Goal: Transaction & Acquisition: Purchase product/service

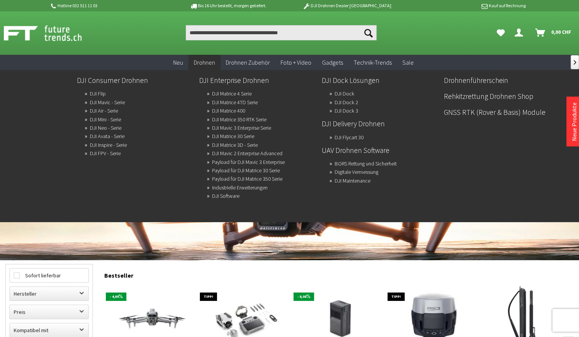
click at [207, 62] on span "Drohnen" at bounding box center [204, 63] width 21 height 8
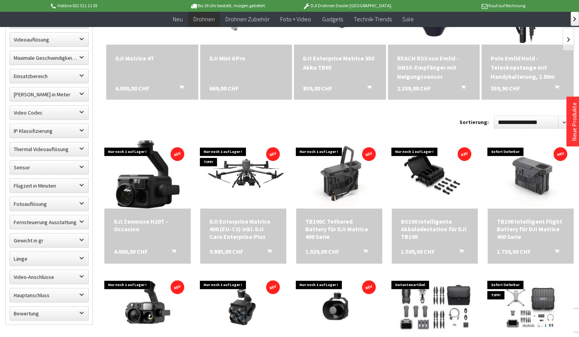
scroll to position [343, 0]
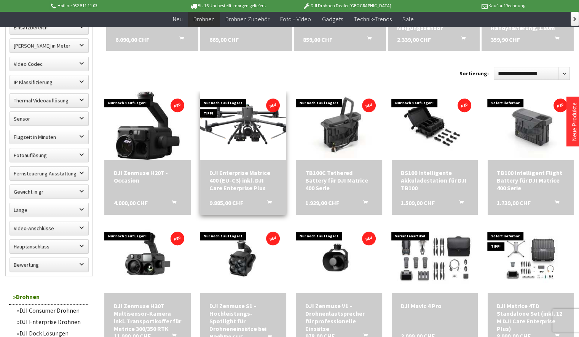
click at [243, 131] on img at bounding box center [243, 126] width 121 height 68
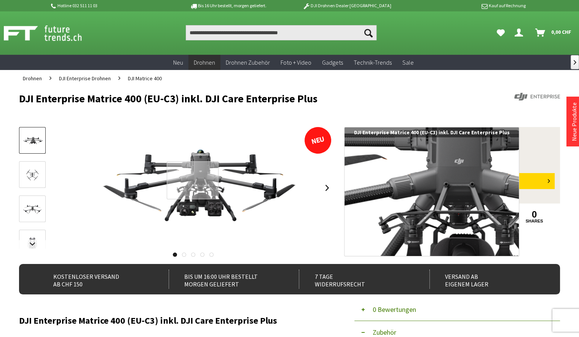
click at [193, 180] on div at bounding box center [193, 180] width 52 height 38
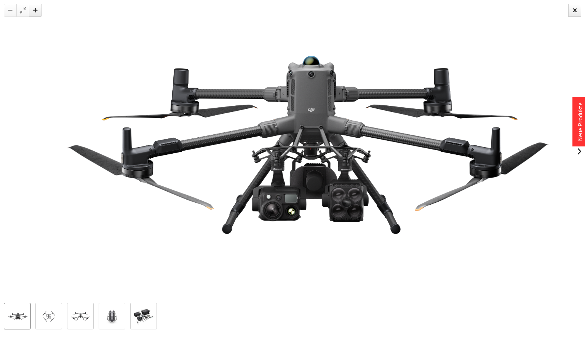
click at [278, 168] on img at bounding box center [292, 151] width 539 height 303
click at [366, 200] on img at bounding box center [292, 151] width 539 height 303
click at [357, 184] on img at bounding box center [292, 151] width 539 height 303
click at [341, 155] on img at bounding box center [292, 151] width 539 height 303
click at [579, 150] on link at bounding box center [578, 151] width 11 height 27
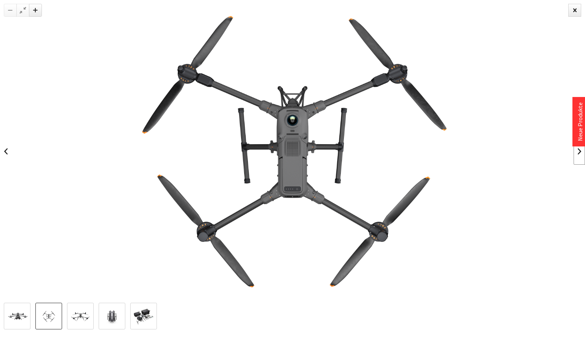
click at [579, 150] on link at bounding box center [578, 151] width 11 height 27
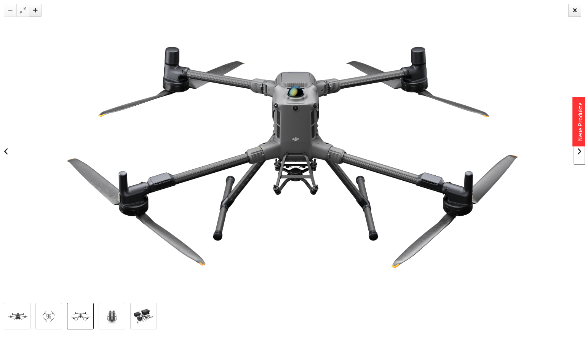
click at [578, 151] on link at bounding box center [578, 151] width 11 height 27
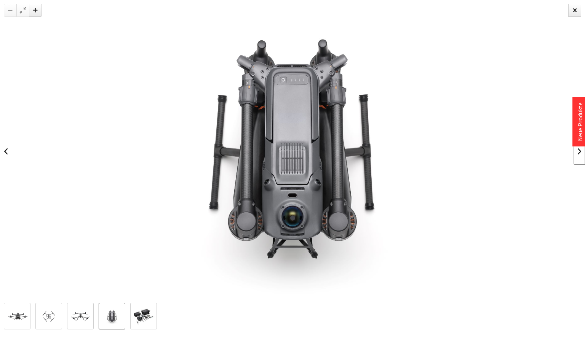
click at [577, 152] on link at bounding box center [578, 151] width 11 height 27
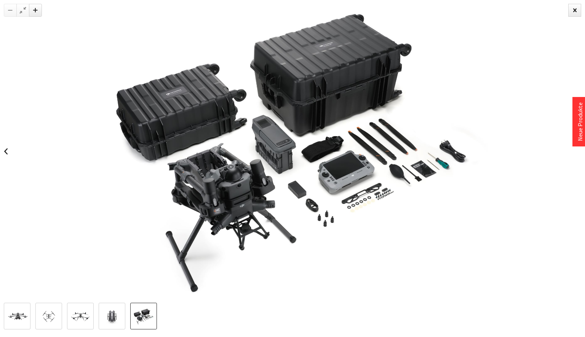
click at [577, 152] on div at bounding box center [292, 151] width 585 height 303
click at [309, 190] on img at bounding box center [292, 151] width 401 height 303
click at [575, 9] on div at bounding box center [574, 10] width 13 height 13
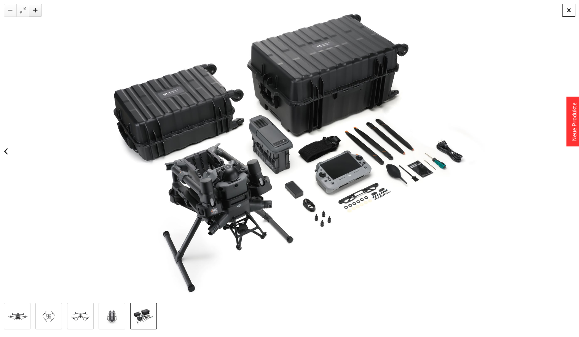
click at [575, 9] on div at bounding box center [568, 10] width 13 height 13
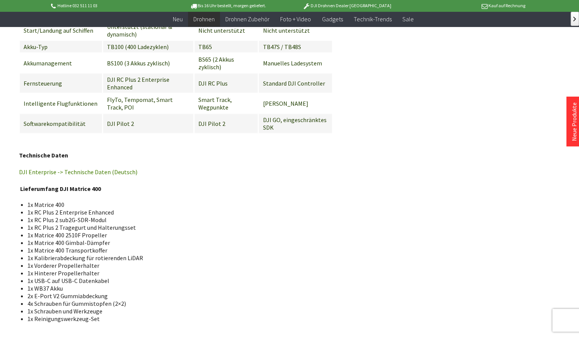
scroll to position [1599, 0]
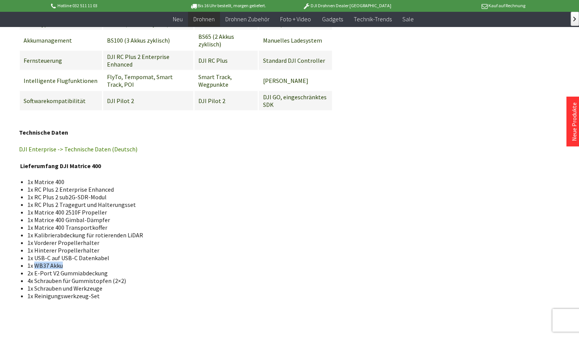
drag, startPoint x: 34, startPoint y: 246, endPoint x: 64, endPoint y: 247, distance: 29.3
click at [64, 262] on li "1x WB37 Akku" at bounding box center [176, 266] width 299 height 8
drag, startPoint x: 64, startPoint y: 247, endPoint x: 53, endPoint y: 243, distance: 11.3
copy span "WB37 Akku"
